Goal: Transaction & Acquisition: Download file/media

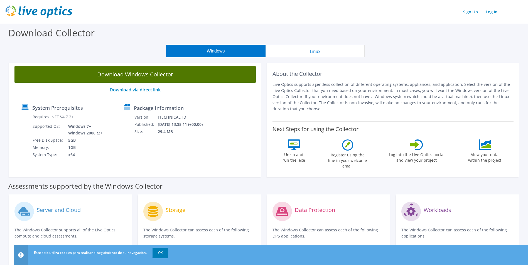
click at [150, 76] on link "Download Windows Collector" at bounding box center [134, 74] width 241 height 17
click at [113, 74] on link "Download Windows Collector" at bounding box center [134, 74] width 241 height 17
